Goal: Information Seeking & Learning: Learn about a topic

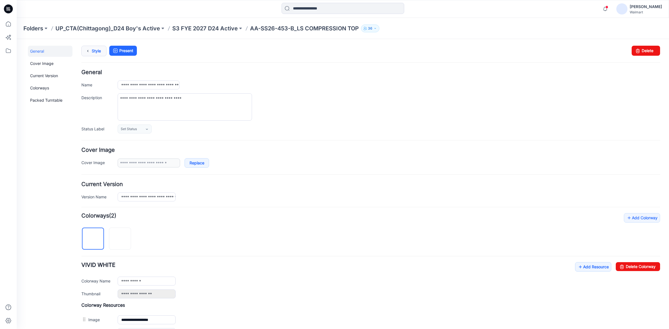
click at [94, 54] on link "Style" at bounding box center [93, 51] width 25 height 11
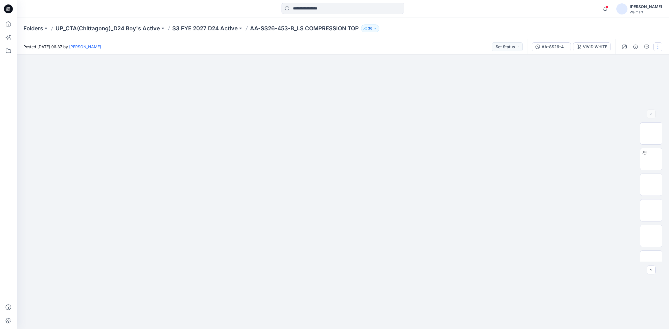
click at [658, 48] on button "button" at bounding box center [657, 46] width 9 height 9
click at [481, 14] on div at bounding box center [343, 9] width 326 height 12
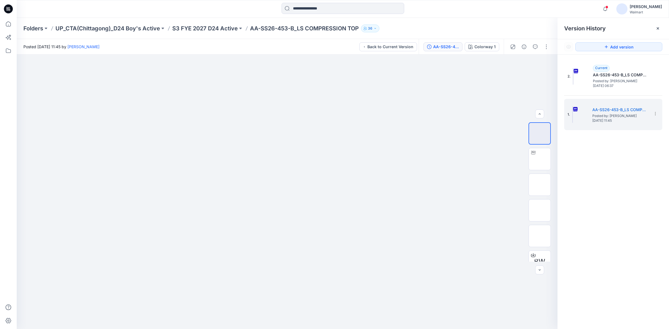
scroll to position [37, 0]
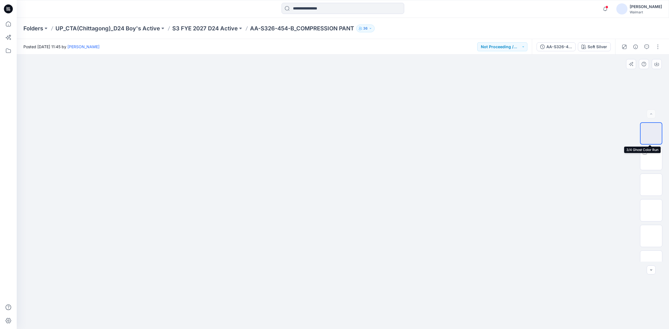
click at [651, 133] on img at bounding box center [651, 133] width 0 height 0
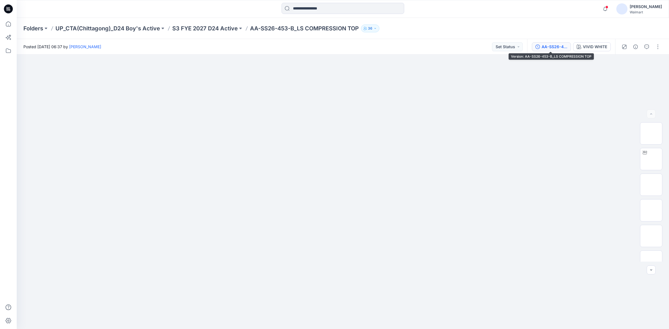
click at [567, 49] on button "AA-SS26-453-B_LS COMPRESSION TOP" at bounding box center [551, 46] width 39 height 9
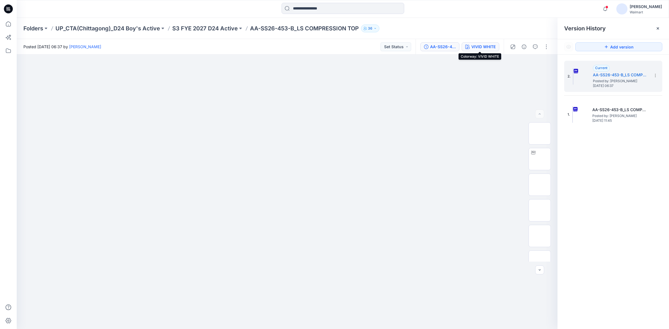
click at [471, 45] on div "VIVID WHITE" at bounding box center [483, 47] width 24 height 6
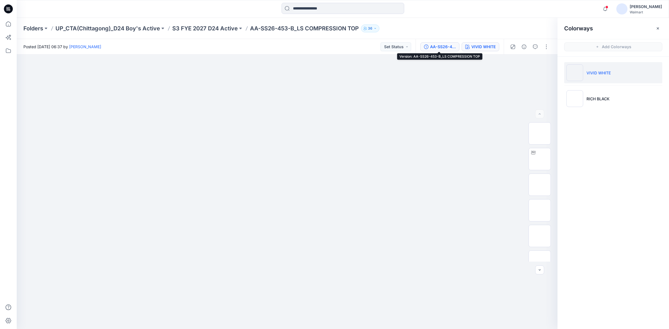
click at [441, 46] on div "AA-SS26-453-B_LS COMPRESSION TOP" at bounding box center [443, 47] width 26 height 6
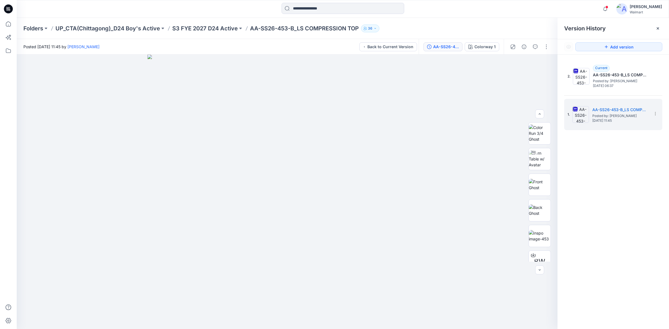
scroll to position [37, 0]
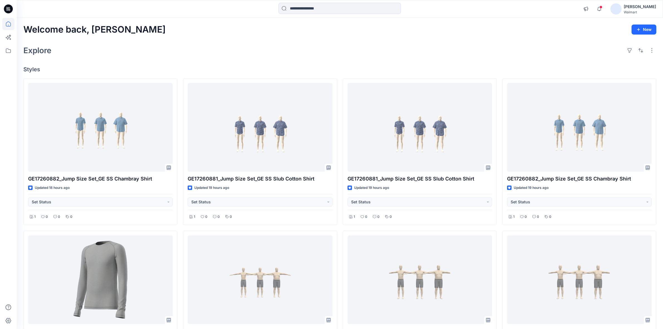
scroll to position [298, 0]
